Goal: Information Seeking & Learning: Check status

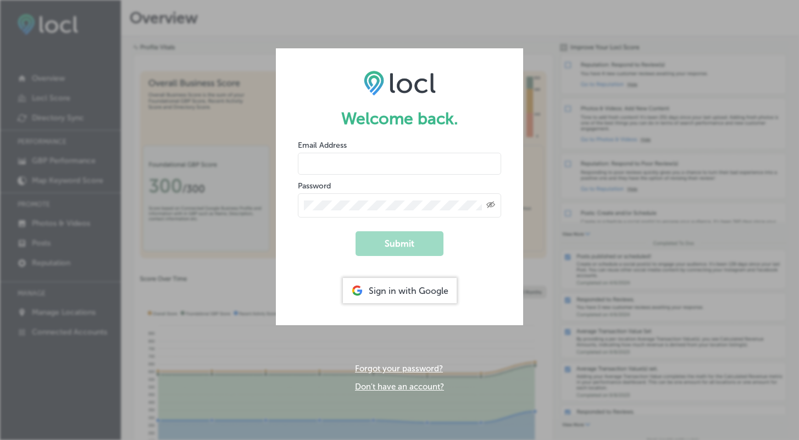
click at [338, 158] on input "email" at bounding box center [399, 164] width 203 height 22
type input "[EMAIL_ADDRESS][DOMAIN_NAME]"
click at [398, 286] on div "Sign in with Google" at bounding box center [400, 290] width 114 height 25
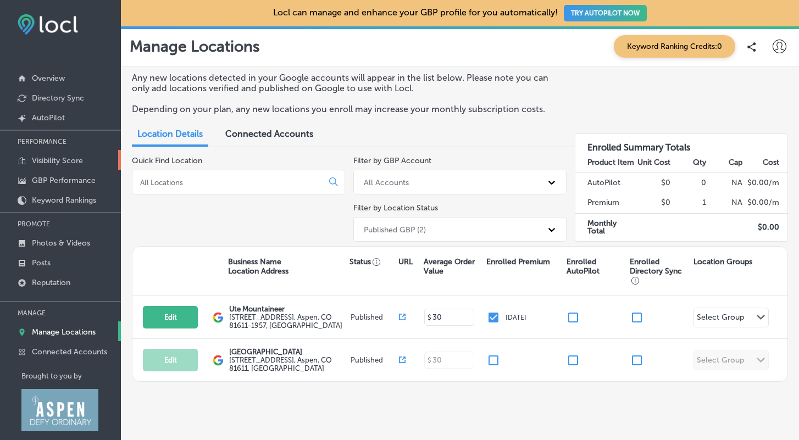
click at [58, 163] on p "Visibility Score" at bounding box center [57, 160] width 51 height 9
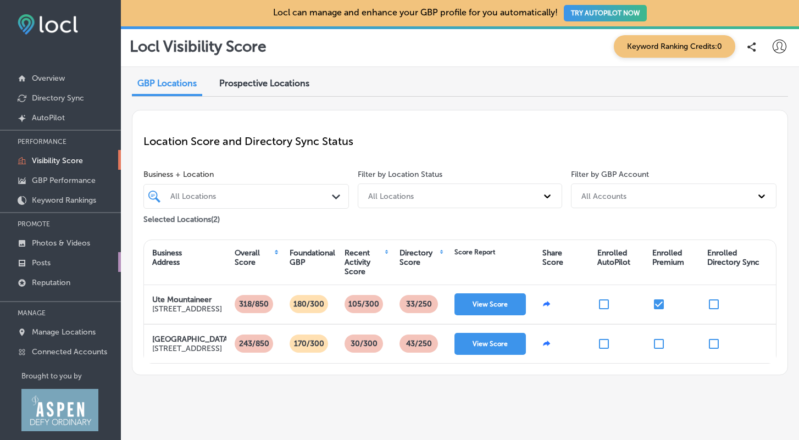
scroll to position [13, 0]
